Goal: Navigation & Orientation: Find specific page/section

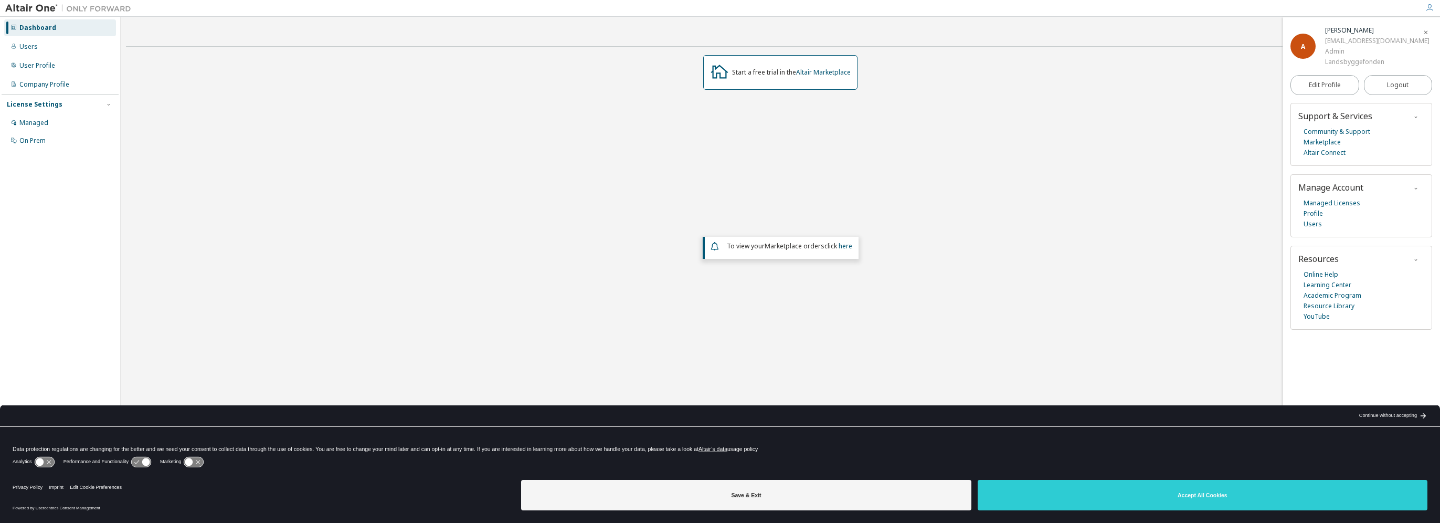
click at [22, 126] on div "Managed" at bounding box center [33, 123] width 29 height 8
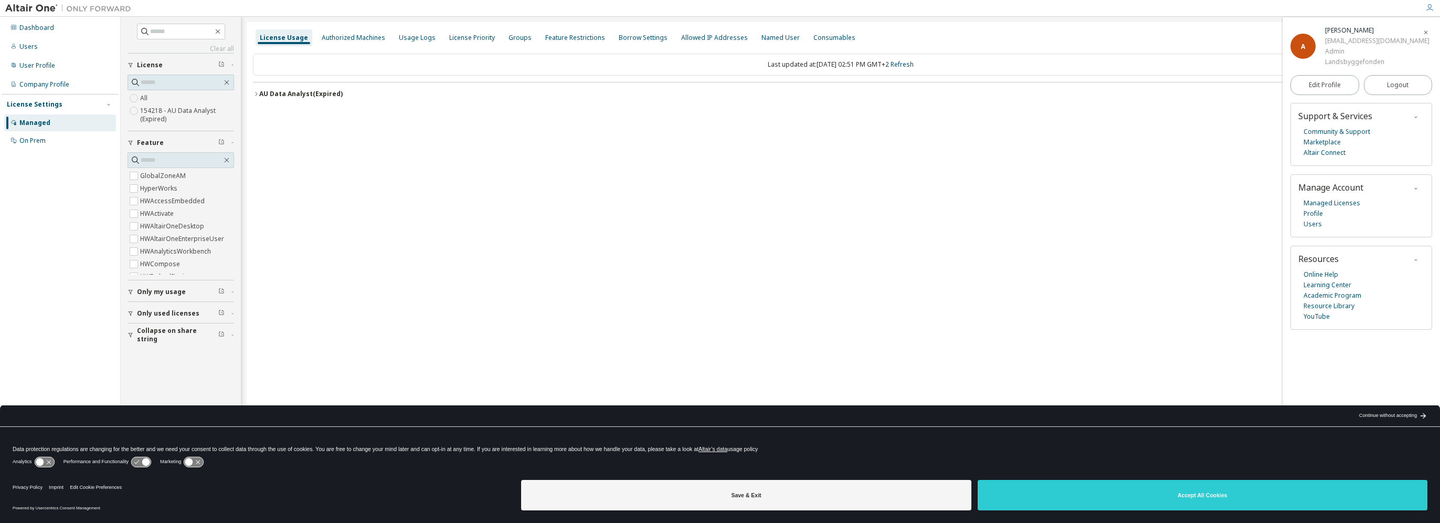
click at [515, 38] on div "Groups" at bounding box center [519, 38] width 23 height 8
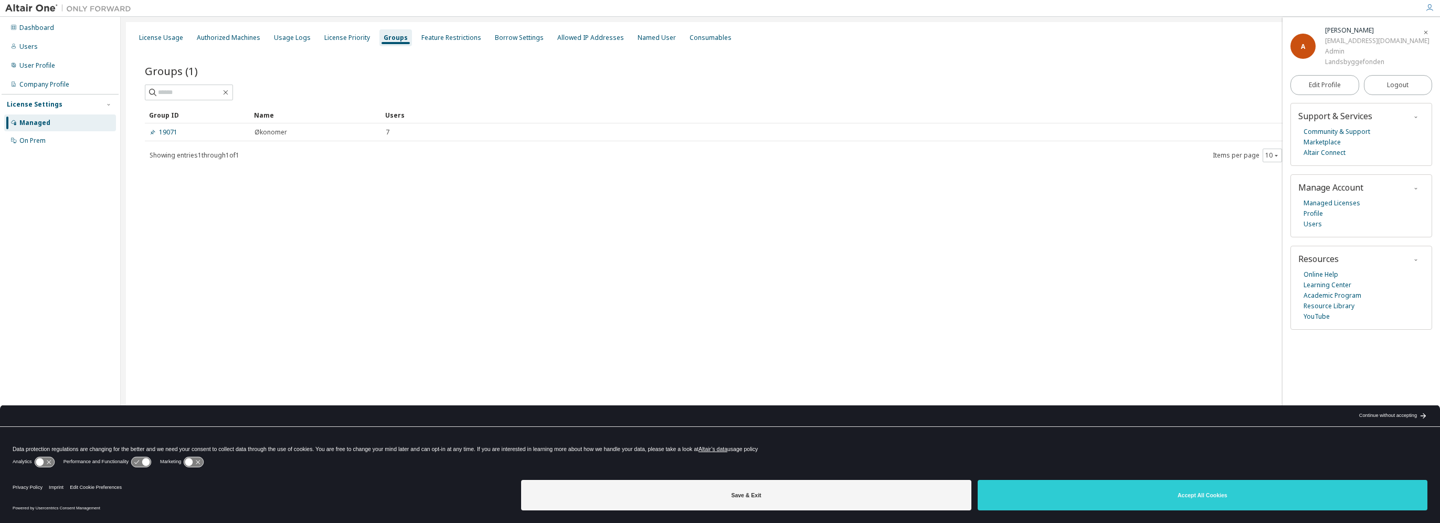
click at [167, 130] on link "19071" at bounding box center [164, 132] width 28 height 8
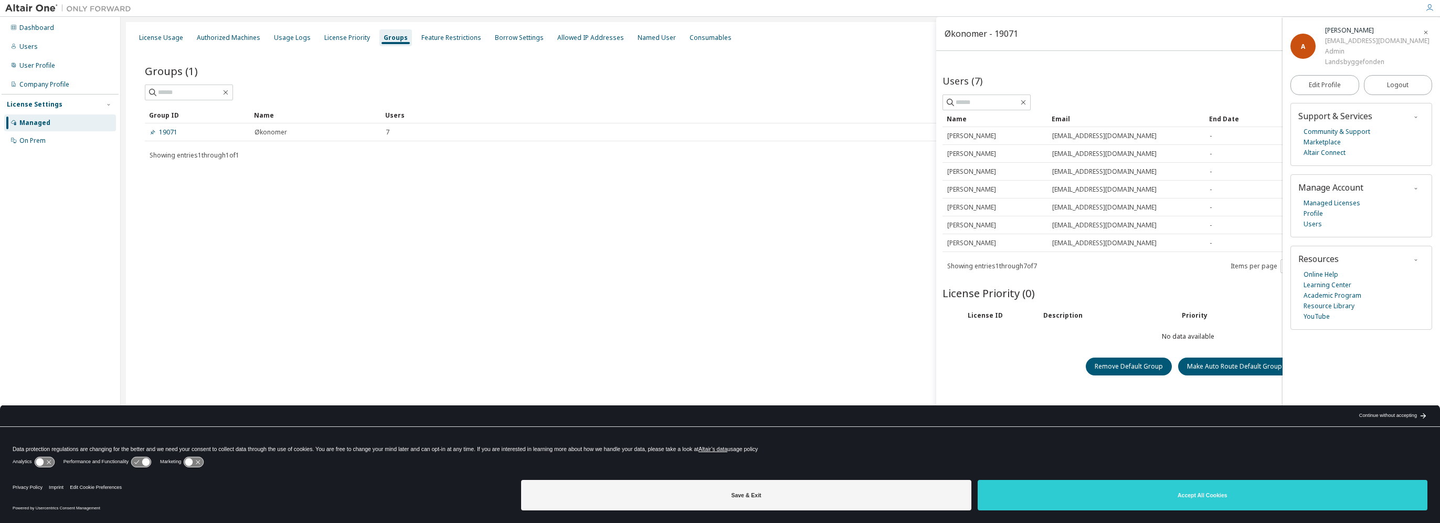
click at [171, 131] on link "19071" at bounding box center [164, 132] width 28 height 8
click at [1427, 29] on icon "button" at bounding box center [1425, 32] width 6 height 6
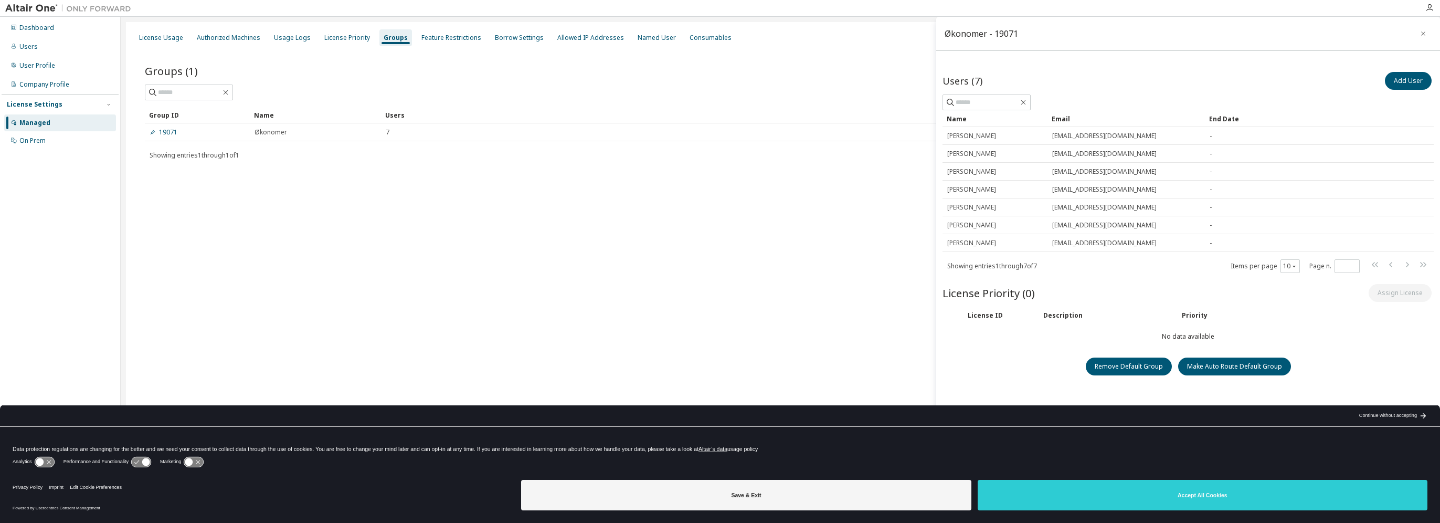
click at [338, 40] on div "License Priority" at bounding box center [347, 38] width 46 height 8
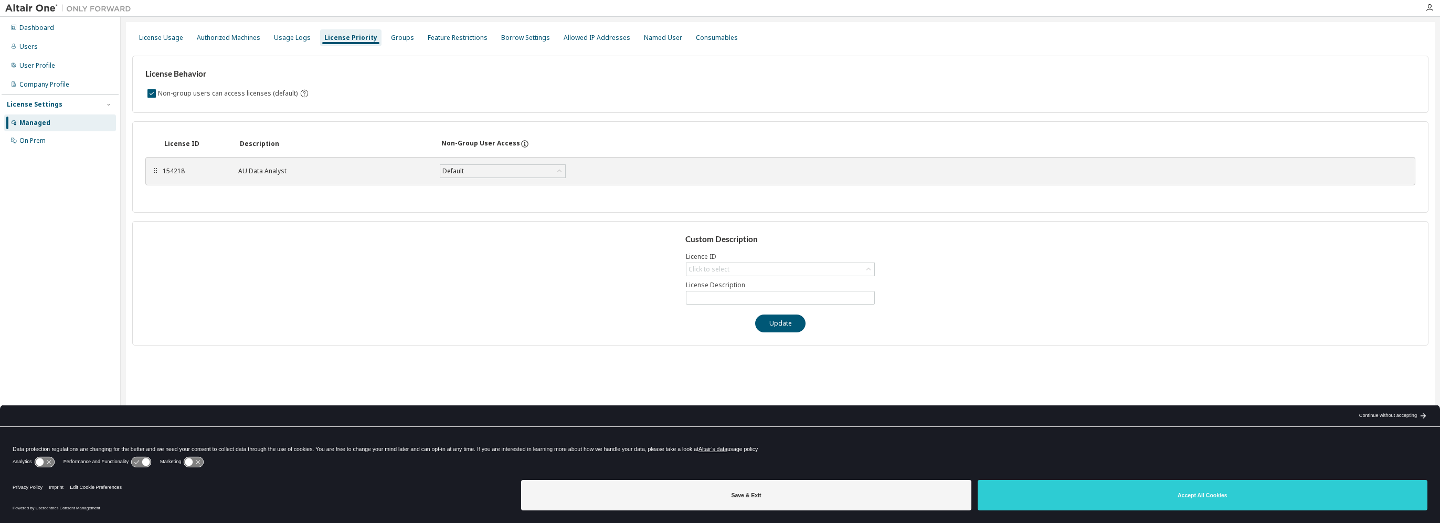
click at [443, 41] on div "Feature Restrictions" at bounding box center [458, 38] width 60 height 8
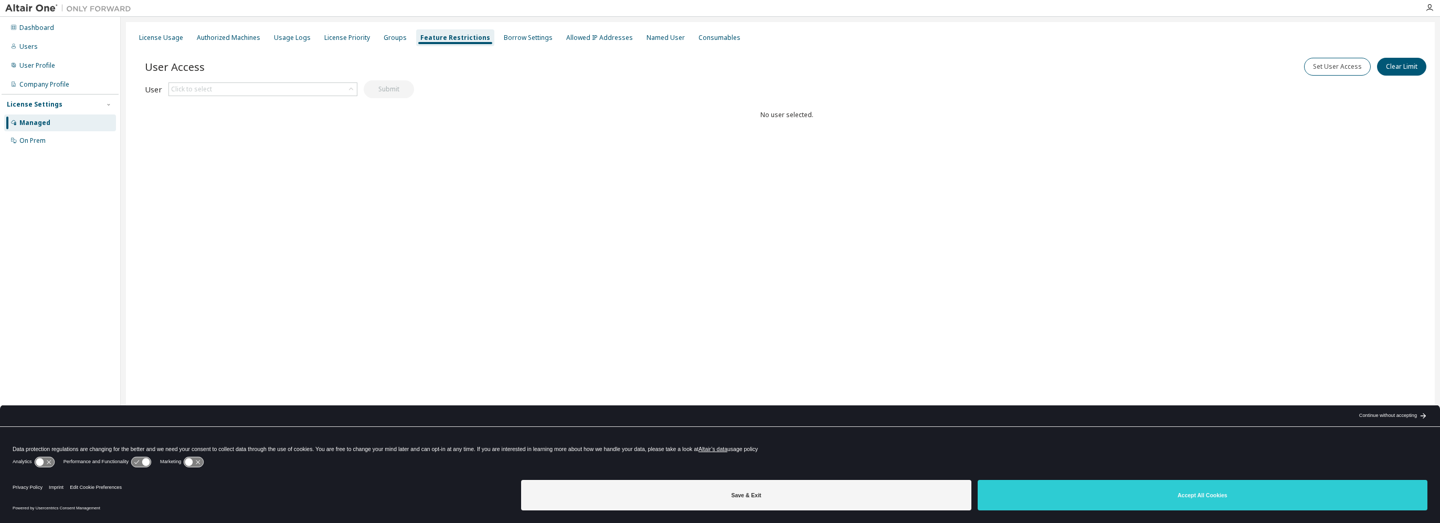
click at [351, 36] on div "License Priority" at bounding box center [347, 38] width 46 height 8
